Goal: Book appointment/travel/reservation

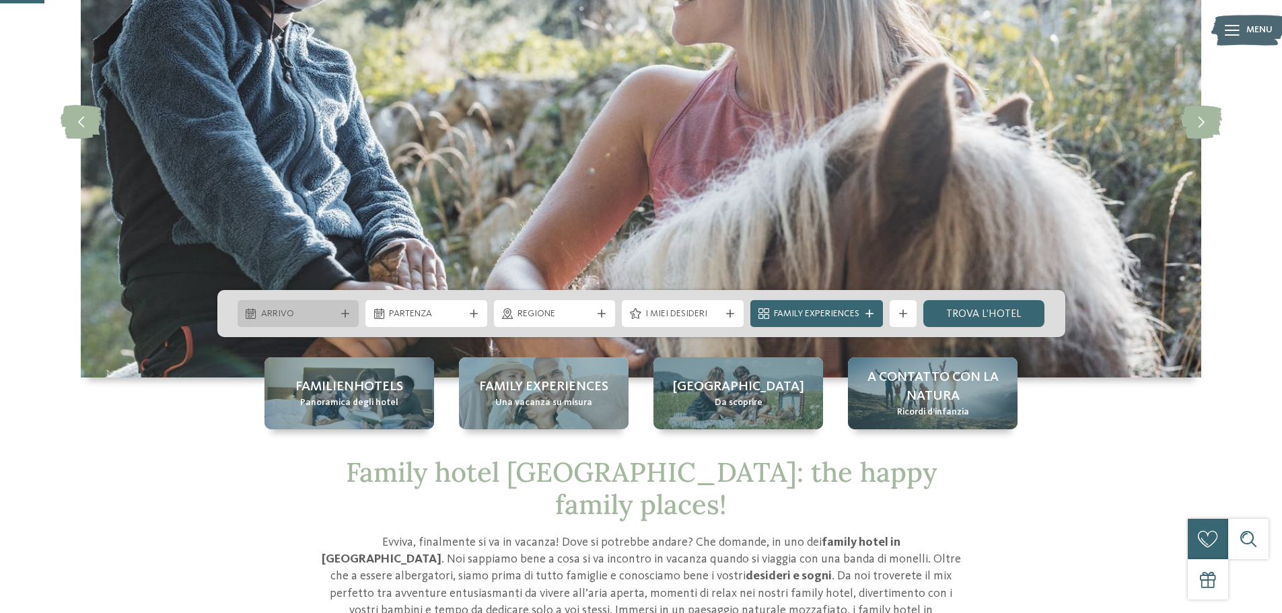
click at [309, 317] on span "Arrivo" at bounding box center [298, 314] width 75 height 13
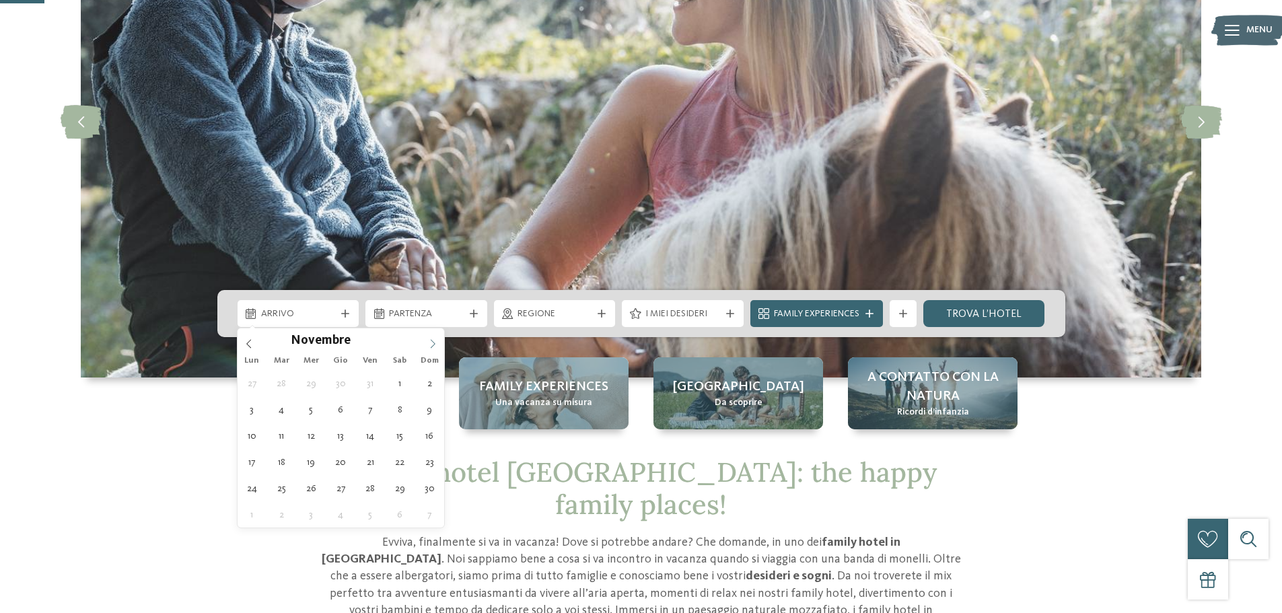
click at [430, 348] on icon at bounding box center [432, 343] width 9 height 9
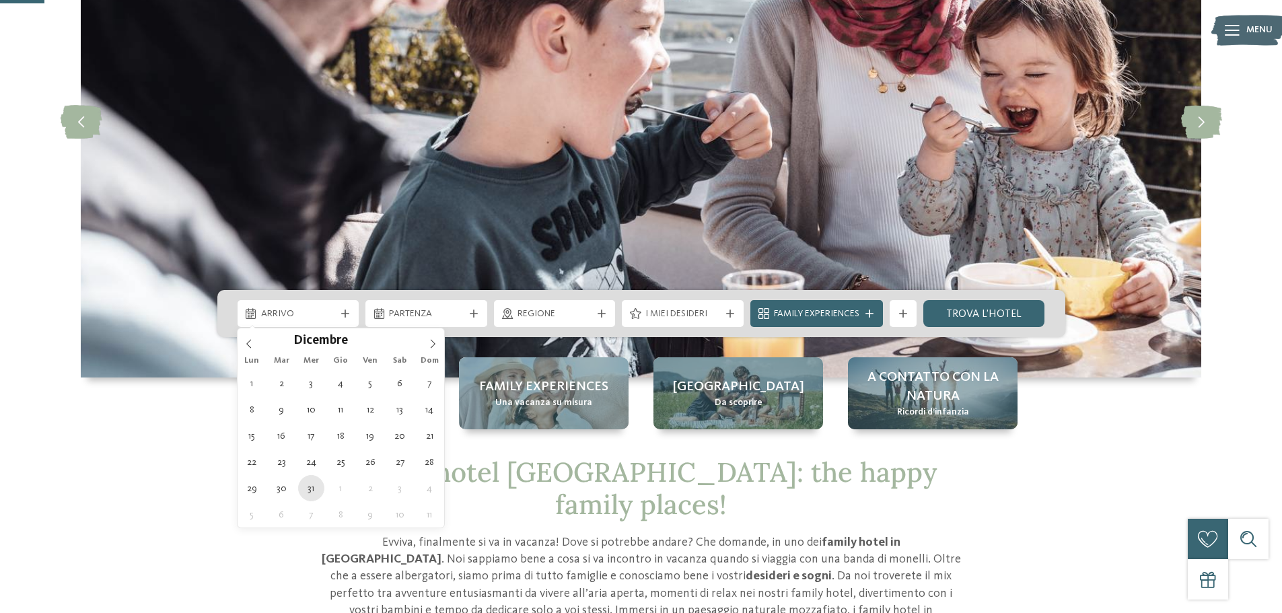
type div "[DATE]"
type input "****"
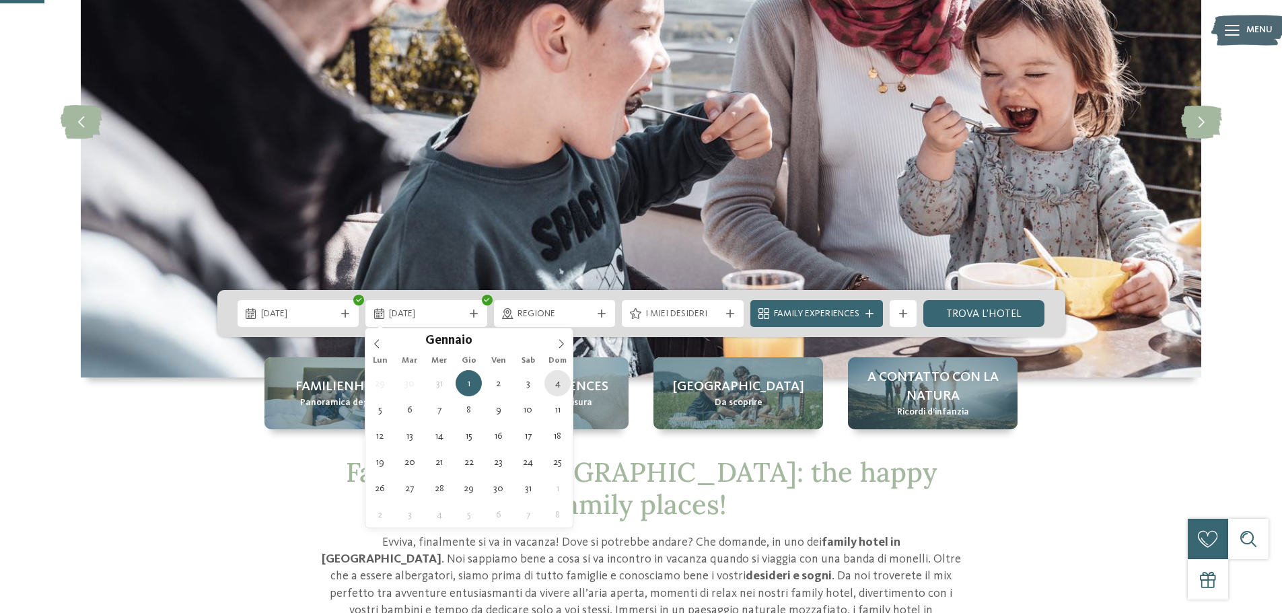
type div "[DATE]"
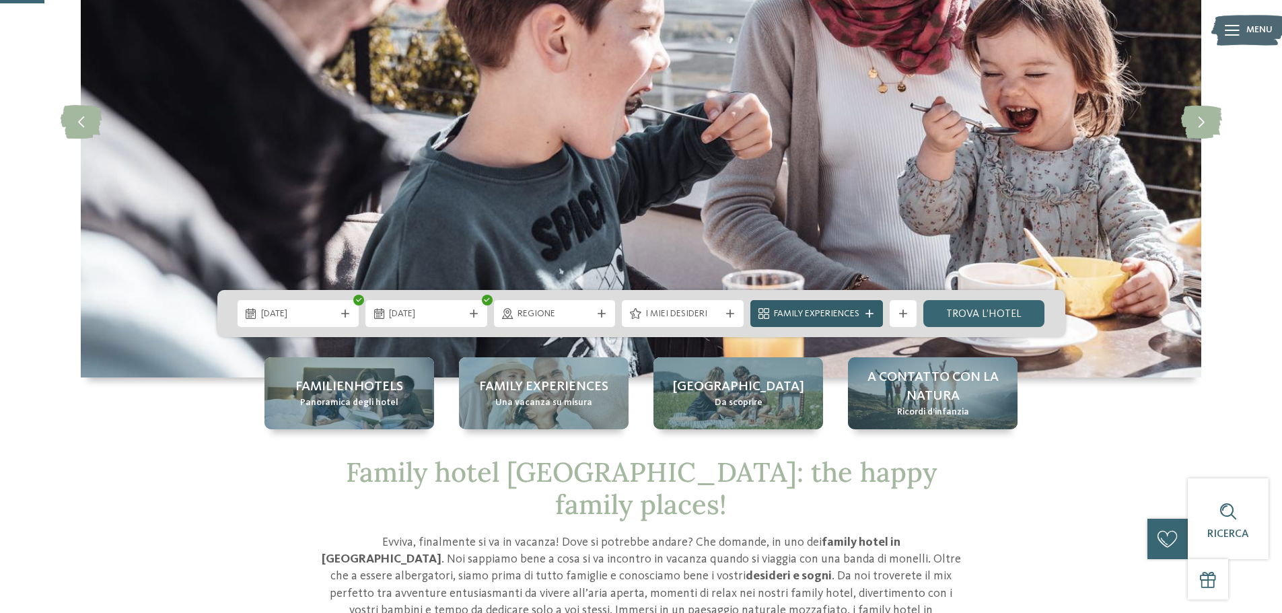
click at [814, 314] on span "Family Experiences" at bounding box center [816, 314] width 85 height 13
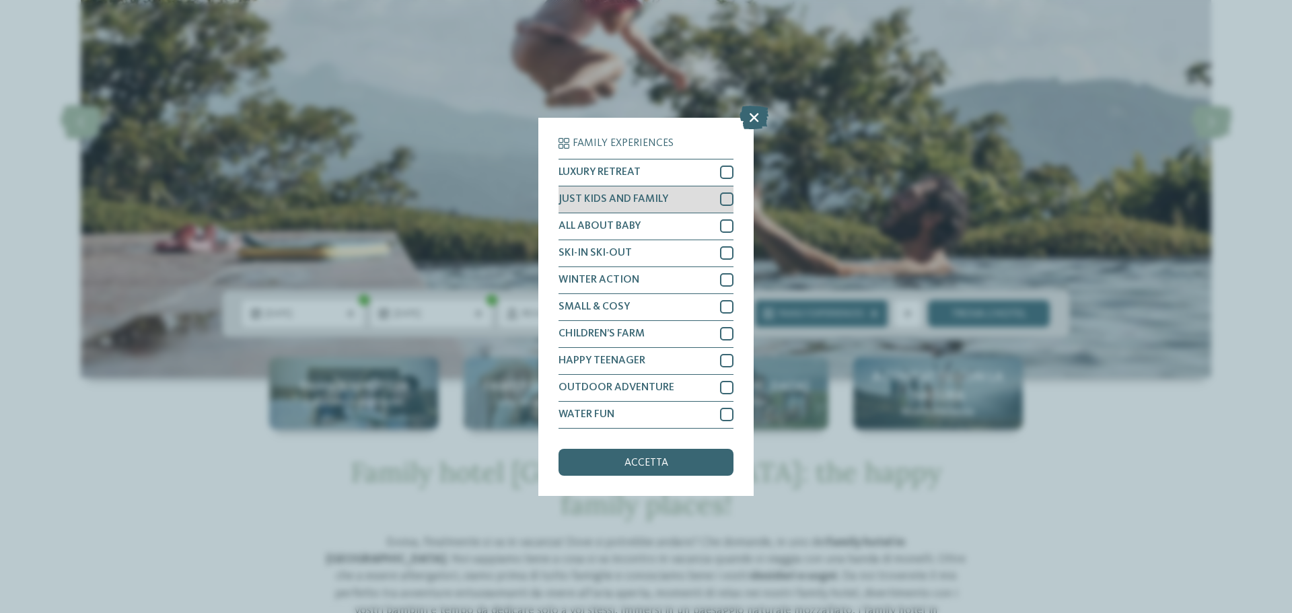
click at [726, 200] on div at bounding box center [726, 198] width 13 height 13
click at [728, 252] on div at bounding box center [726, 252] width 13 height 13
click at [730, 275] on div at bounding box center [726, 279] width 13 height 13
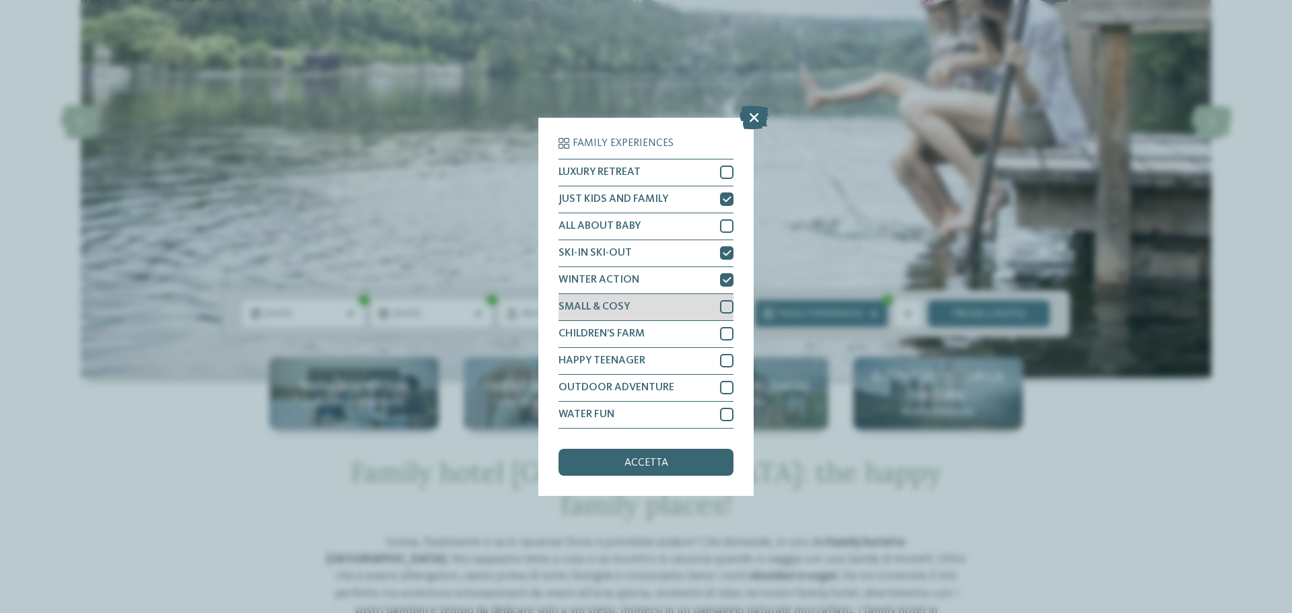
click at [722, 296] on div "SMALL & COSY" at bounding box center [646, 307] width 175 height 27
click at [732, 362] on div at bounding box center [726, 360] width 13 height 13
click at [726, 386] on div at bounding box center [726, 387] width 13 height 13
click at [678, 459] on div "accetta" at bounding box center [646, 462] width 175 height 27
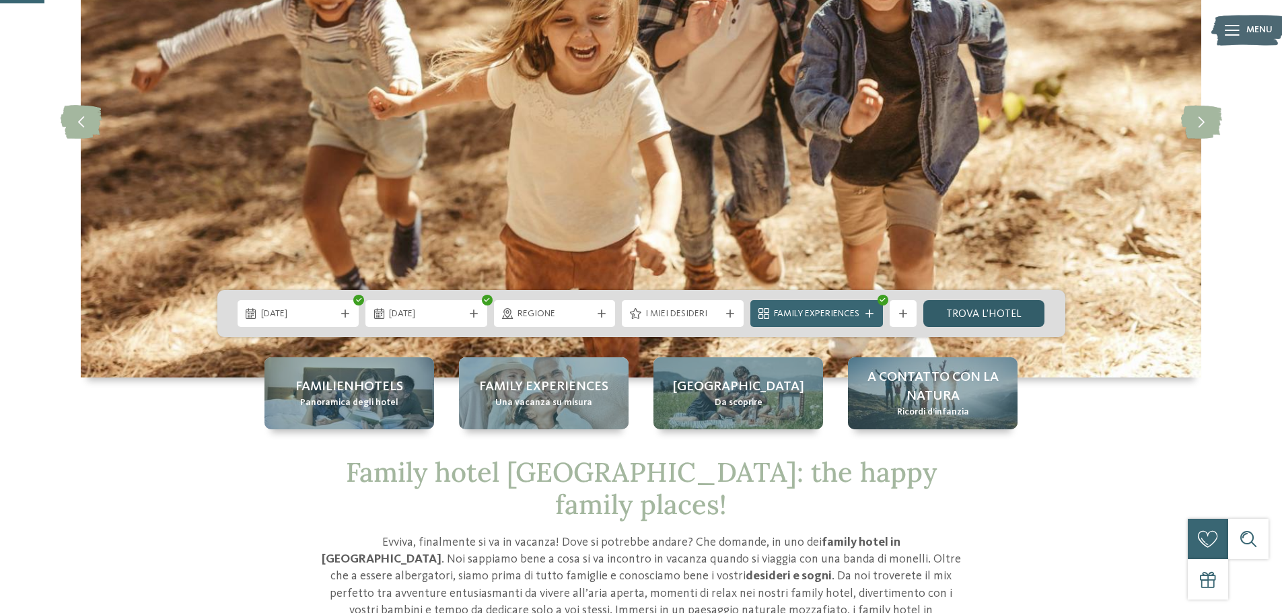
click at [953, 314] on link "trova l’hotel" at bounding box center [984, 313] width 122 height 27
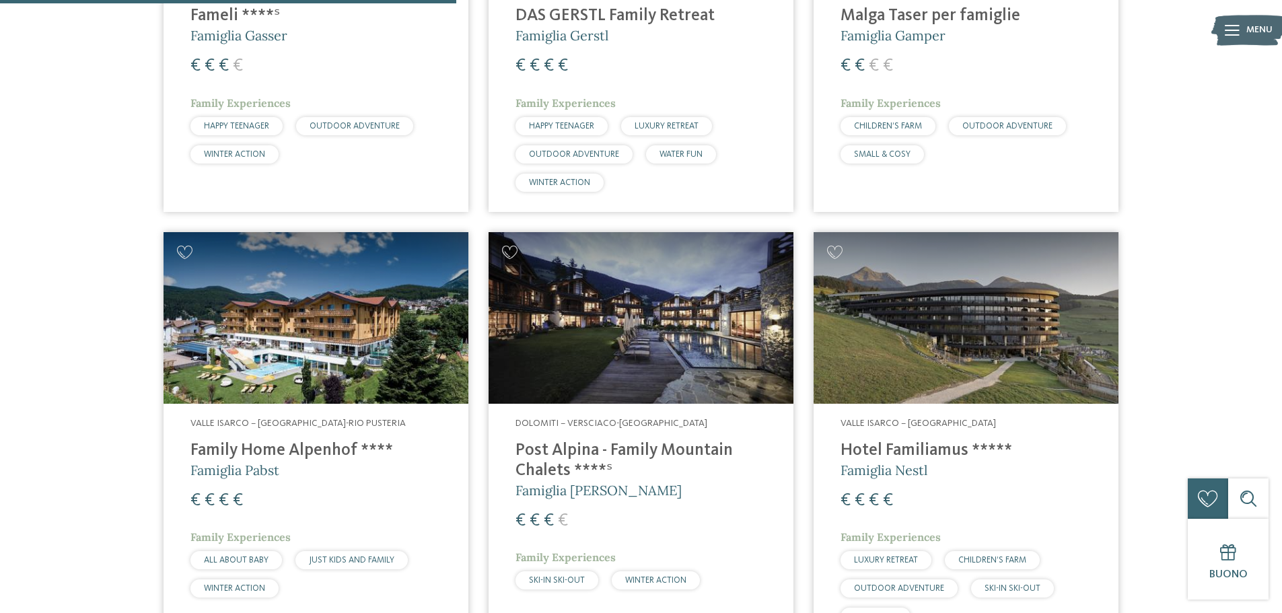
scroll to position [1249, 0]
